Goal: Find specific page/section

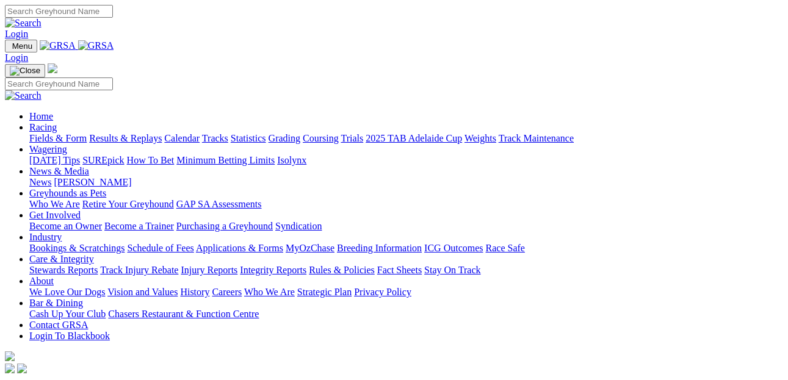
click at [200, 133] on link "Calendar" at bounding box center [181, 138] width 35 height 10
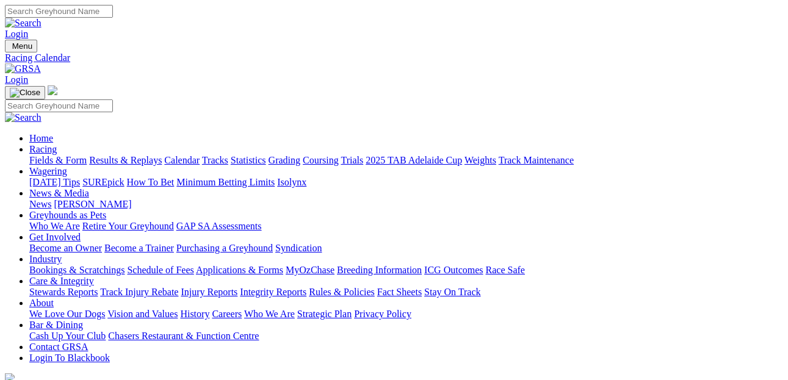
click at [68, 155] on link "Fields & Form" at bounding box center [57, 160] width 57 height 10
click at [200, 155] on link "Calendar" at bounding box center [181, 160] width 35 height 10
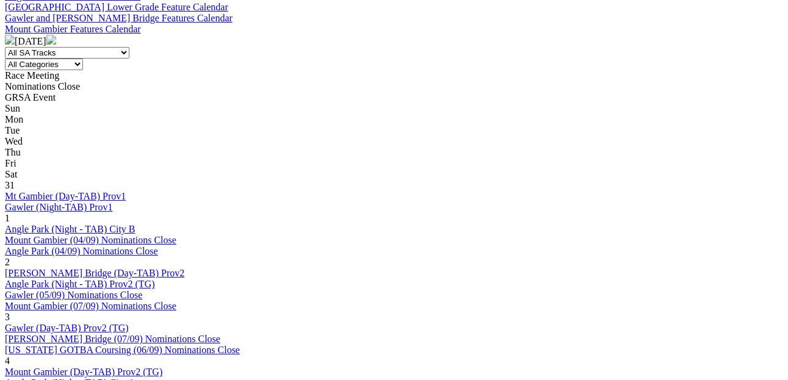
scroll to position [510, 0]
